Goal: Task Accomplishment & Management: Use online tool/utility

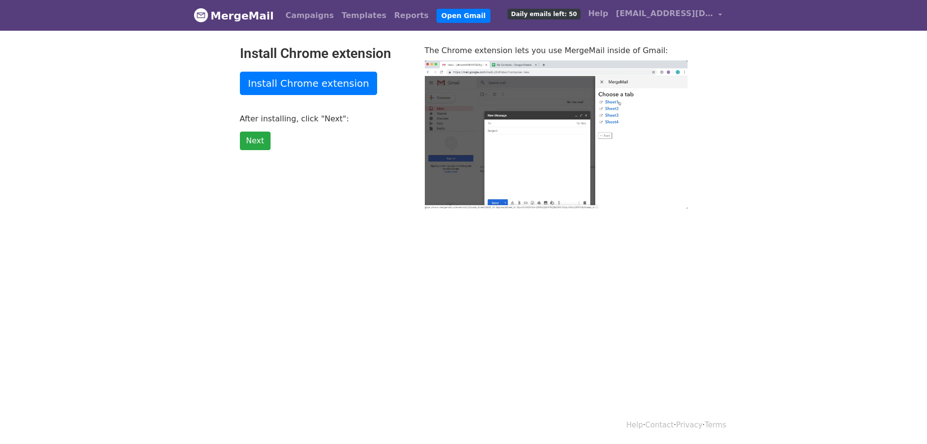
click at [597, 303] on html "MergeMail Campaigns Templates Reports Open Gmail Daily emails left: 50 Help lea…" at bounding box center [463, 222] width 927 height 444
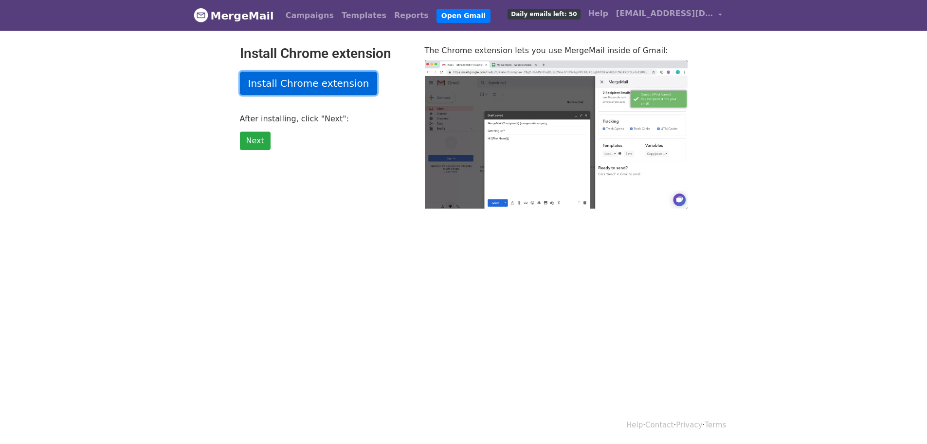
click at [351, 92] on link "Install Chrome extension" at bounding box center [309, 83] width 138 height 23
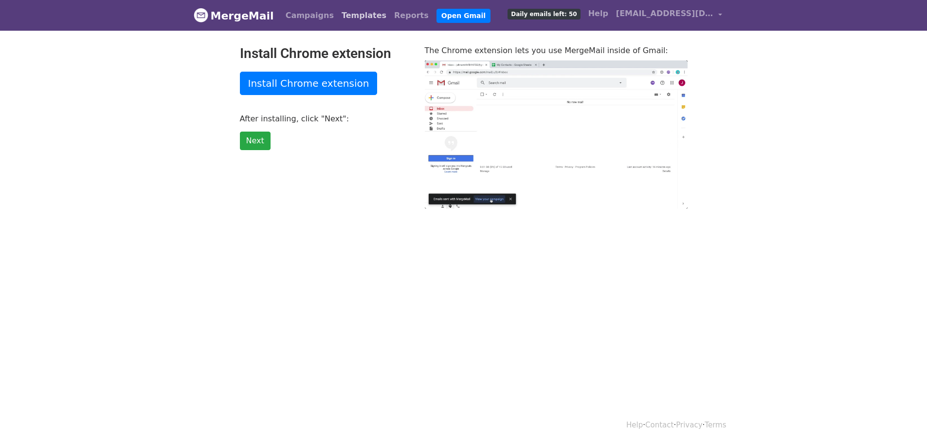
click at [354, 15] on link "Templates" at bounding box center [364, 15] width 53 height 19
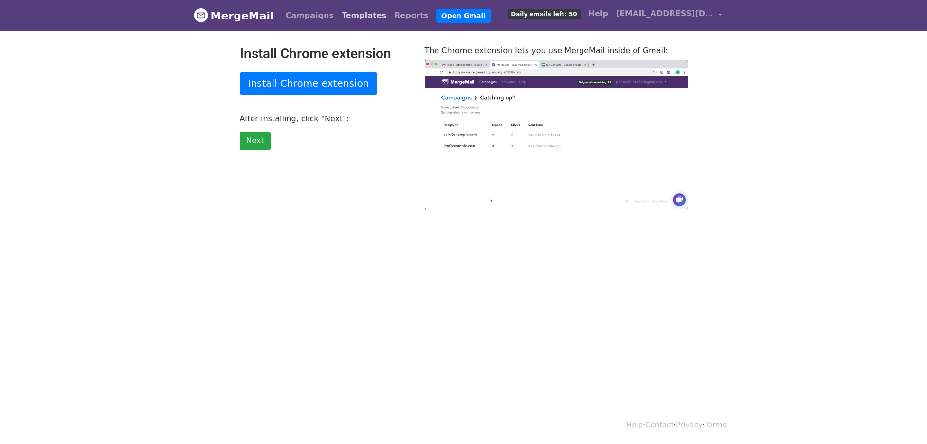
type input "7.92"
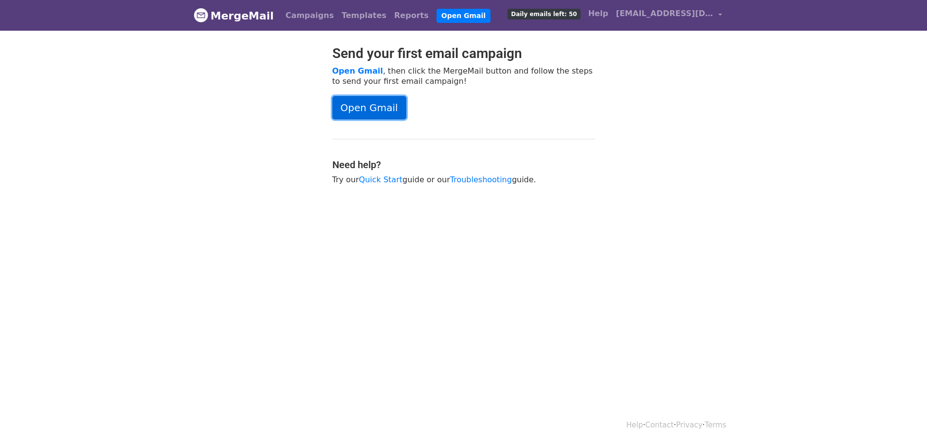
click at [379, 113] on link "Open Gmail" at bounding box center [370, 107] width 74 height 23
